Goal: Information Seeking & Learning: Learn about a topic

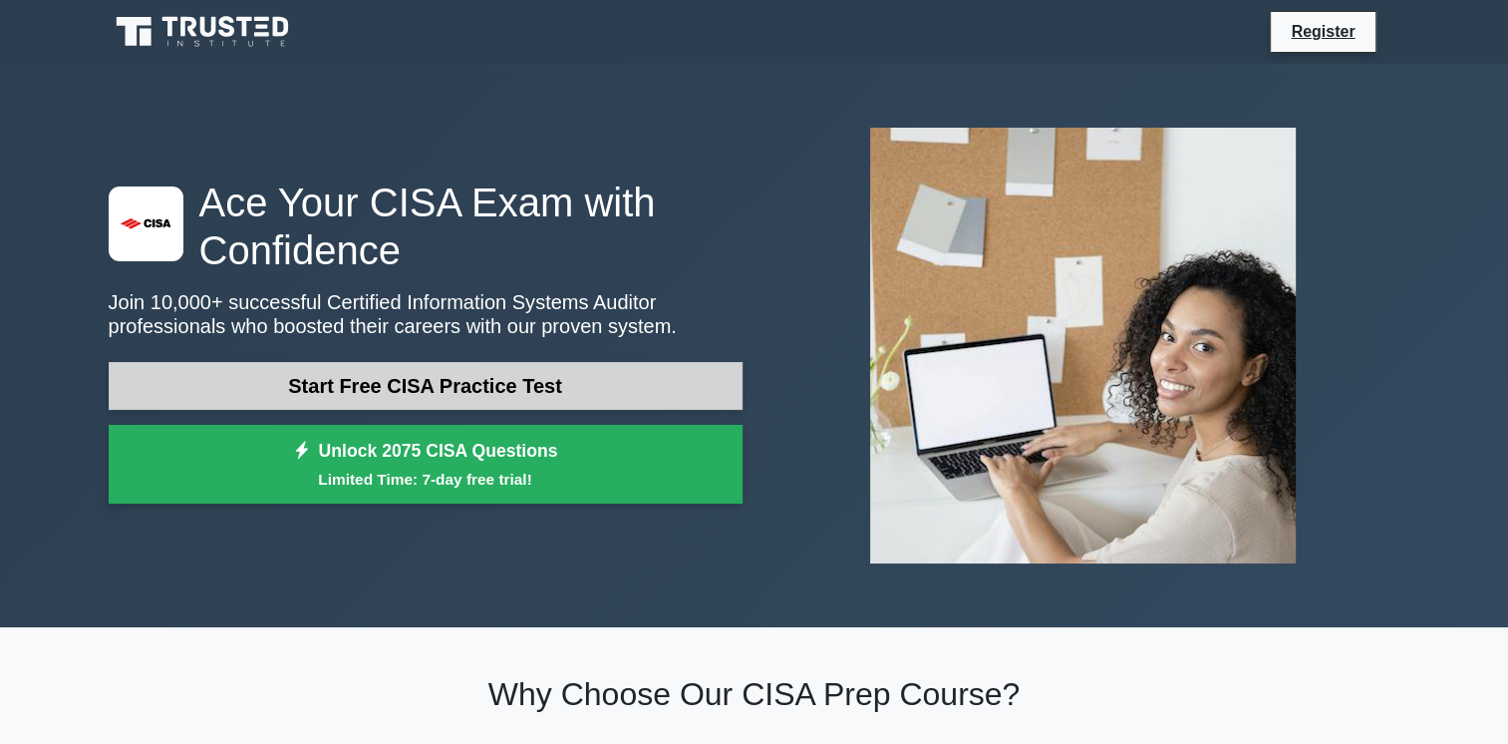
click at [414, 389] on link "Start Free CISA Practice Test" at bounding box center [426, 386] width 634 height 48
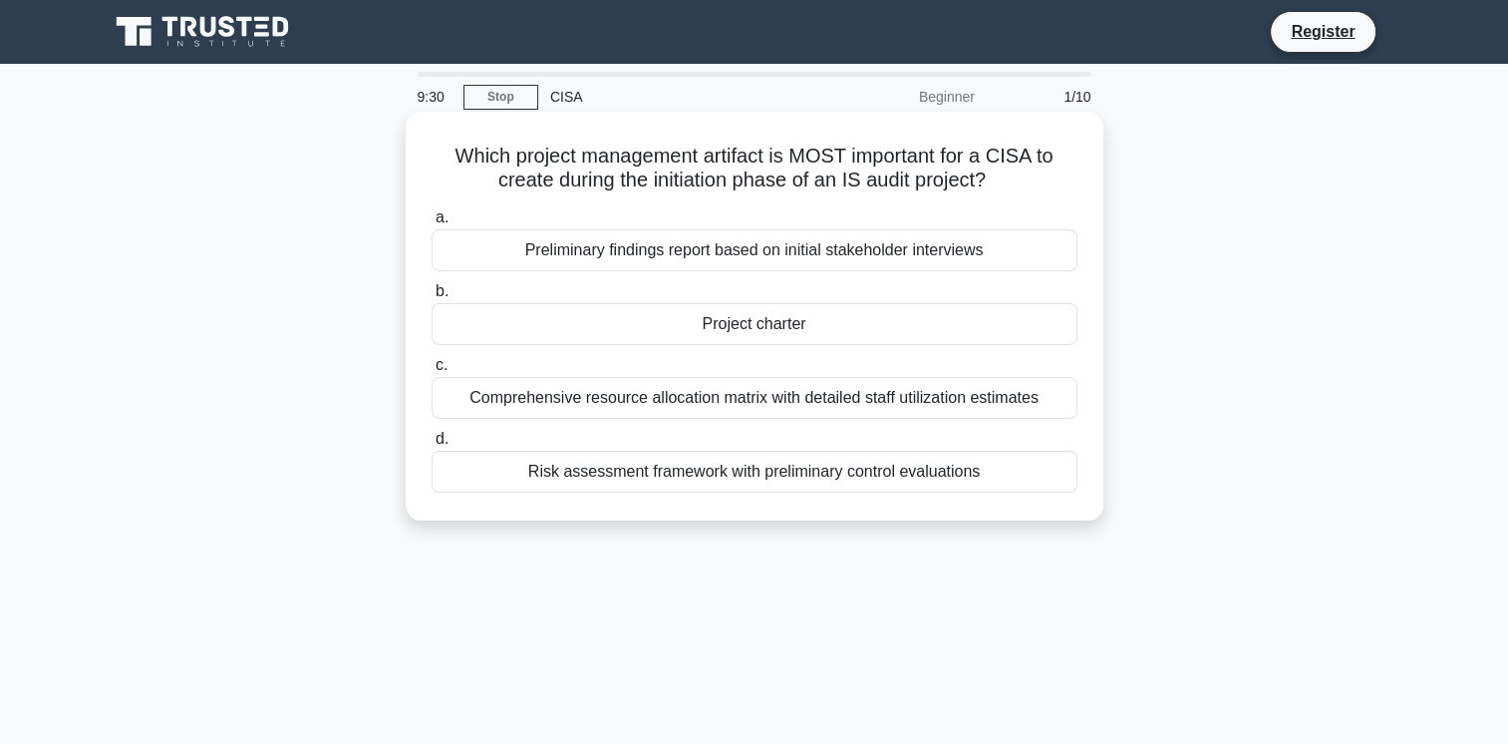
click at [758, 331] on div "Project charter" at bounding box center [755, 324] width 646 height 42
click at [432, 298] on input "b. Project charter" at bounding box center [432, 291] width 0 height 13
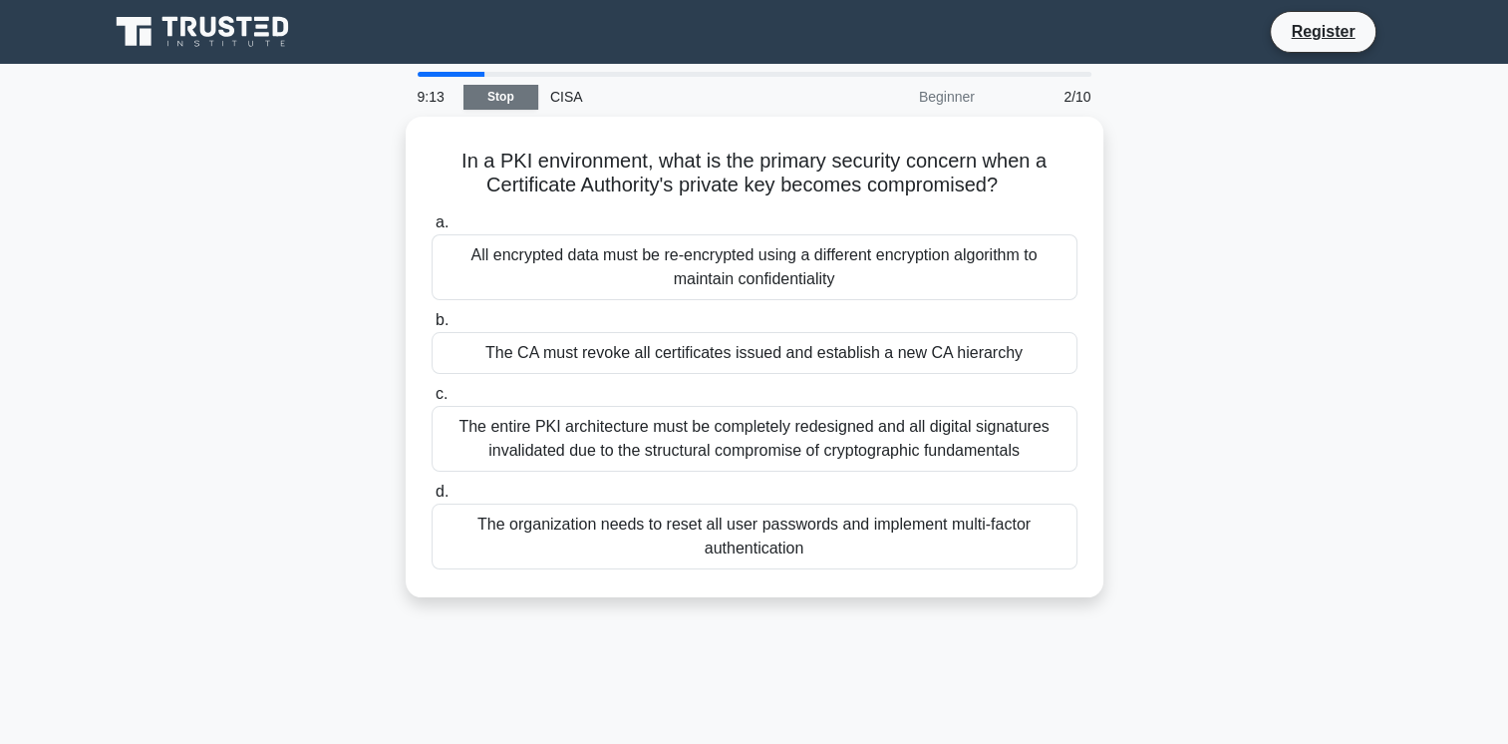
click at [522, 104] on link "Stop" at bounding box center [501, 97] width 75 height 25
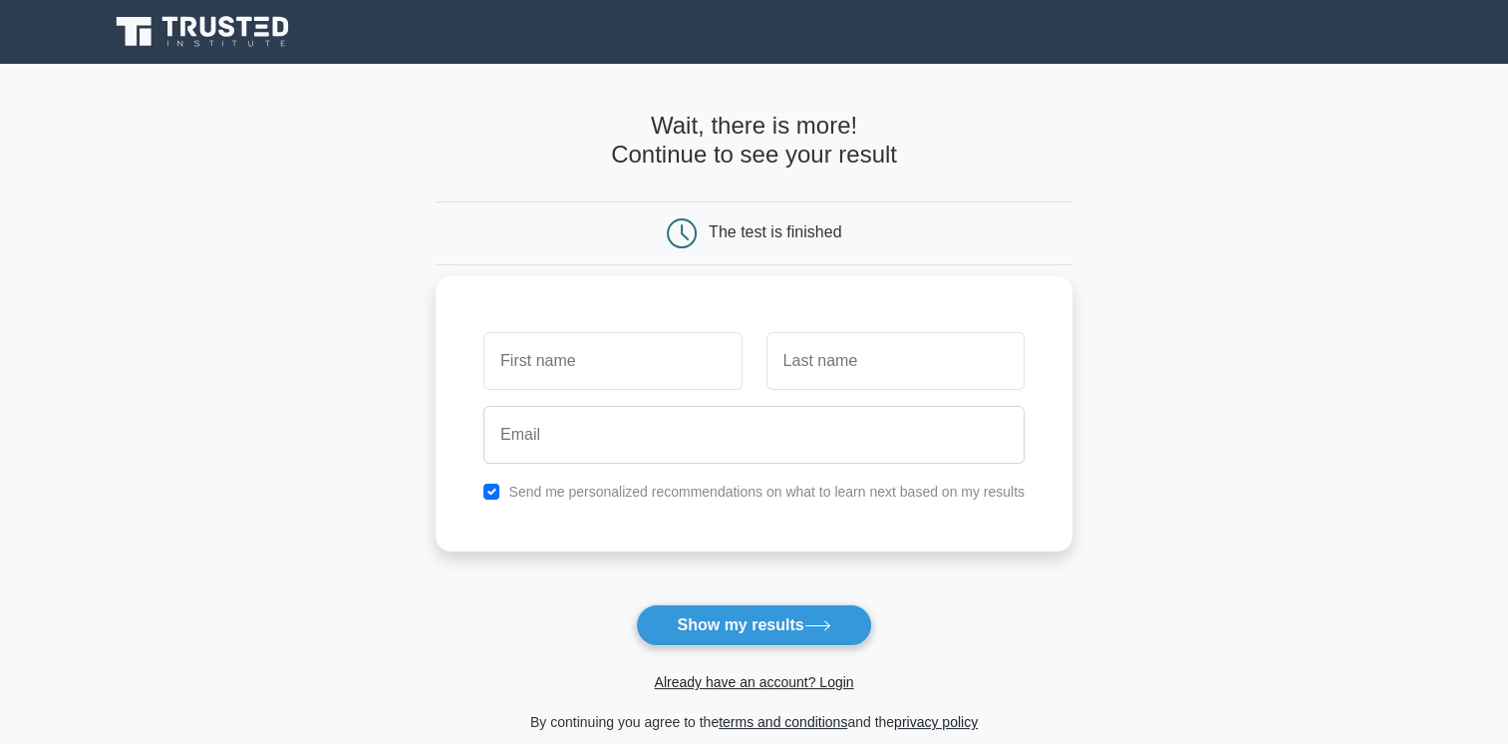
scroll to position [256, 0]
